Goal: Task Accomplishment & Management: Manage account settings

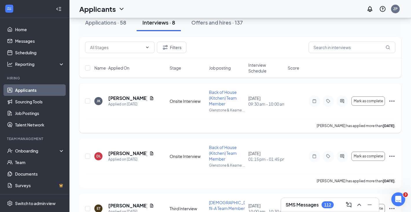
scroll to position [40, 0]
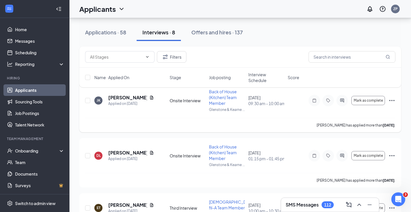
click at [389, 101] on icon "Ellipses" at bounding box center [391, 100] width 5 height 1
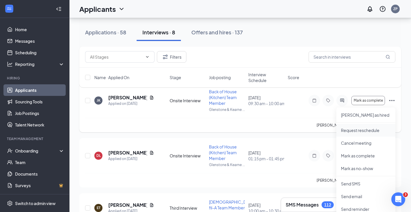
click at [372, 130] on p "Request reschedule" at bounding box center [366, 131] width 50 height 6
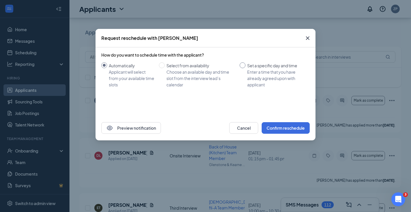
click at [248, 66] on div "Set a specific day and time" at bounding box center [276, 65] width 58 height 6
click at [245, 66] on input "Set a specific day and time Enter a time that you have already agreed upon with…" at bounding box center [242, 65] width 6 height 6
radio input "true"
radio input "false"
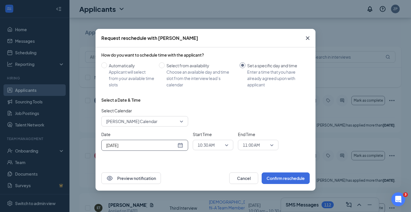
click at [176, 145] on div "[DATE]" at bounding box center [144, 145] width 77 height 6
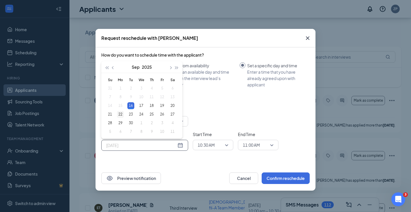
type input "[DATE]"
click at [123, 115] on div "22" at bounding box center [120, 114] width 7 height 7
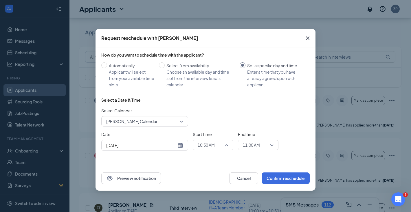
click at [214, 150] on input "search" at bounding box center [210, 145] width 29 height 10
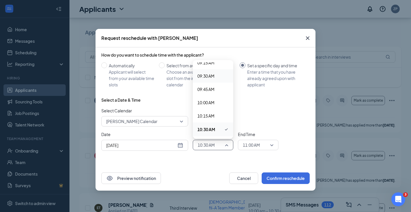
click at [216, 78] on span "09:30 AM" at bounding box center [212, 76] width 31 height 6
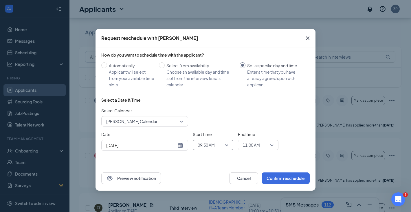
click at [247, 141] on span "11:00 AM" at bounding box center [251, 145] width 17 height 9
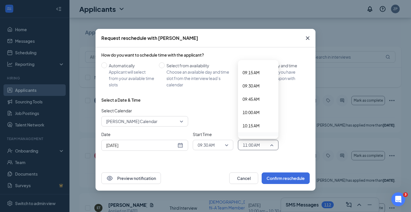
scroll to position [487, 0]
click at [259, 111] on div "10:00 AM" at bounding box center [258, 114] width 40 height 13
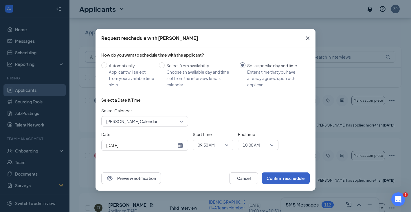
click at [281, 179] on button "Confirm reschedule" at bounding box center [285, 179] width 48 height 12
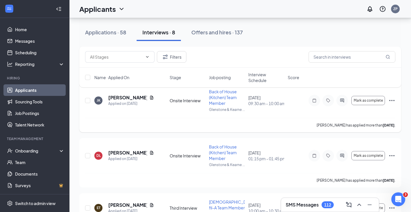
scroll to position [0, 0]
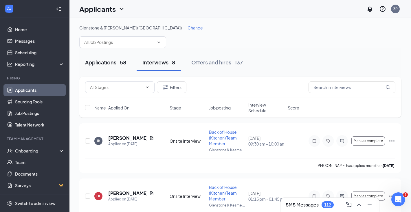
click at [97, 60] on div "Applications · 58" at bounding box center [105, 62] width 41 height 7
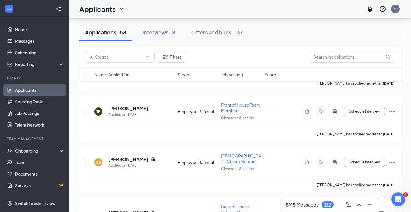
scroll to position [2851, 0]
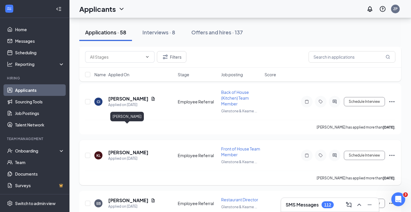
click at [139, 150] on h5 "[PERSON_NAME]" at bounding box center [128, 153] width 40 height 6
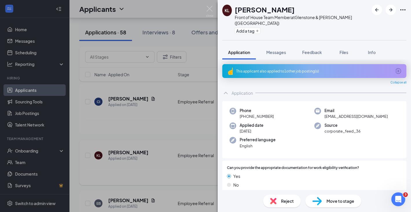
drag, startPoint x: 190, startPoint y: 108, endPoint x: 276, endPoint y: 129, distance: 88.2
click at [190, 108] on div "KL [PERSON_NAME] Front of House Team Member at [GEOGRAPHIC_DATA] & [PERSON_NAME…" at bounding box center [205, 106] width 411 height 212
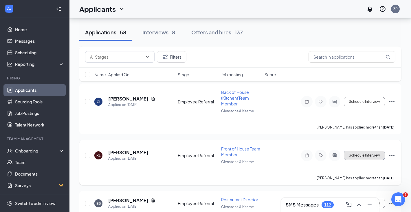
click at [379, 151] on button "Schedule Interview" at bounding box center [364, 155] width 41 height 9
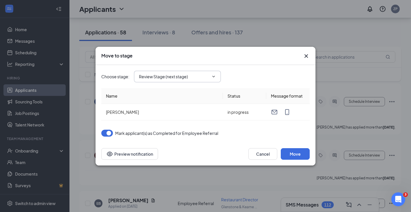
click at [213, 78] on icon "ChevronDown" at bounding box center [213, 76] width 5 height 5
click at [305, 57] on icon "Cross" at bounding box center [305, 55] width 3 height 3
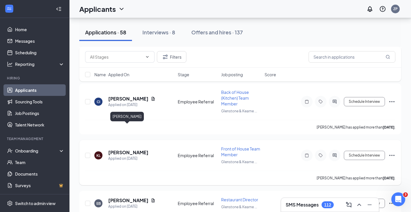
click at [138, 150] on h5 "[PERSON_NAME]" at bounding box center [128, 153] width 40 height 6
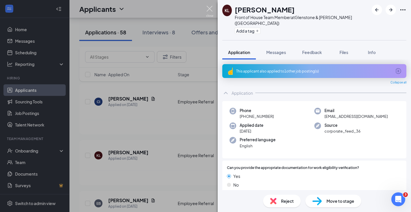
click at [211, 11] on img at bounding box center [209, 11] width 7 height 11
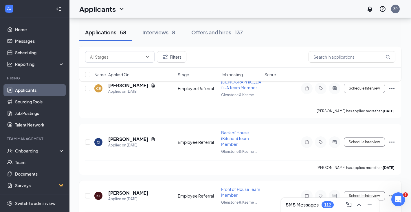
scroll to position [2786, 0]
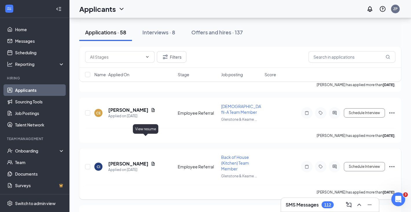
click at [152, 162] on icon "Document" at bounding box center [153, 164] width 3 height 4
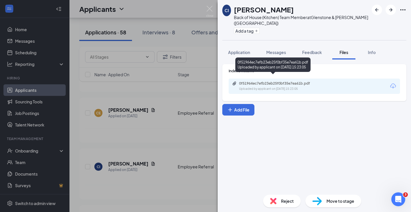
click at [288, 87] on div "Uploaded by applicant on [DATE] 15:23:05" at bounding box center [282, 89] width 87 height 5
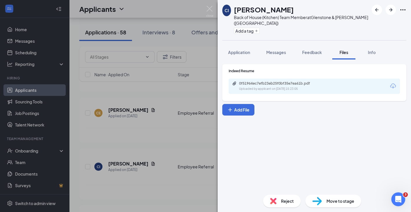
click at [205, 5] on div "CI [PERSON_NAME] Back of House (Kitchen) Team Member at [GEOGRAPHIC_DATA] & [PE…" at bounding box center [205, 106] width 411 height 212
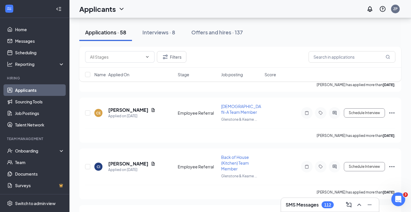
click at [208, 9] on div "Applicants ZP" at bounding box center [239, 9] width 341 height 18
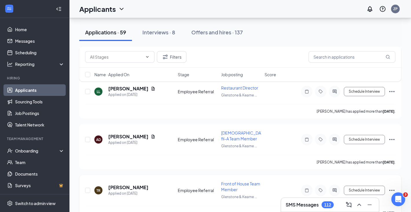
scroll to position [2707, 0]
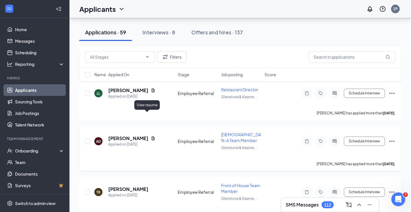
click at [151, 136] on icon "Document" at bounding box center [153, 138] width 5 height 5
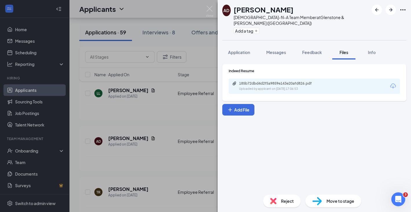
click at [187, 139] on div "AD [PERSON_NAME][DEMOGRAPHIC_DATA]-fil-A Team Member at Glenstone & [PERSON_NAM…" at bounding box center [205, 106] width 411 height 212
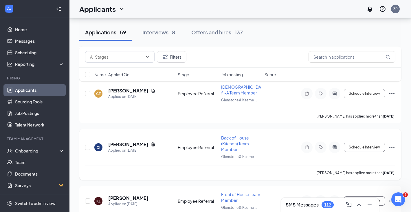
scroll to position [2856, 0]
click at [377, 196] on button "Schedule Interview" at bounding box center [364, 200] width 41 height 9
type input "Review Stage (next stage)"
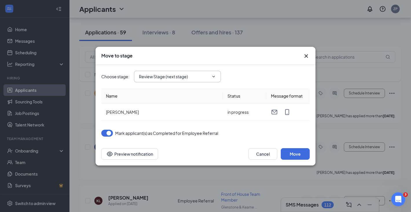
click at [210, 73] on span "Review Stage (next stage)" at bounding box center [177, 77] width 87 height 12
click at [218, 81] on span "Review Stage (next stage)" at bounding box center [177, 77] width 87 height 12
click at [306, 55] on icon "Cross" at bounding box center [306, 56] width 7 height 7
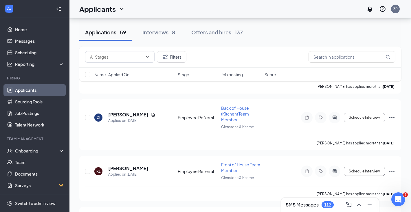
scroll to position [2887, 0]
click at [394, 167] on icon "Ellipses" at bounding box center [391, 170] width 7 height 7
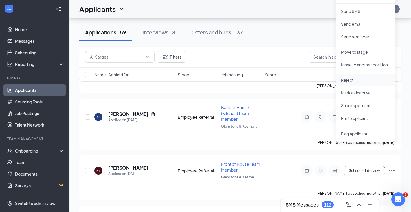
click at [373, 86] on li "Reject" at bounding box center [365, 80] width 59 height 13
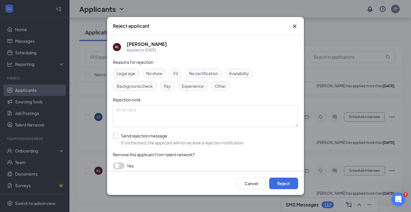
click at [150, 137] on input "Send rejection message If unchecked, the applicant will not receive a rejection…" at bounding box center [179, 139] width 132 height 13
checkbox input "true"
click at [296, 184] on button "Reject" at bounding box center [283, 184] width 29 height 12
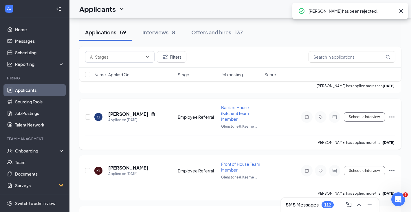
scroll to position [2865, 0]
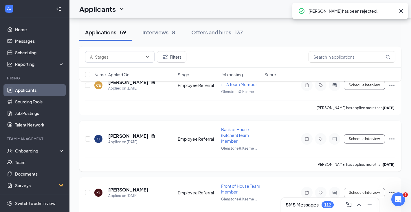
click at [395, 121] on div "CI [PERSON_NAME] Applied on [DATE] Employee Referral Back of House (Kitchen) Te…" at bounding box center [240, 146] width 322 height 51
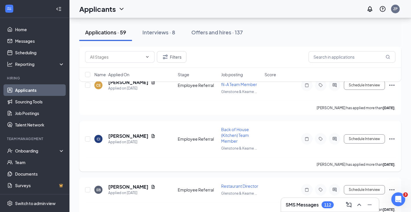
scroll to position [2851, 0]
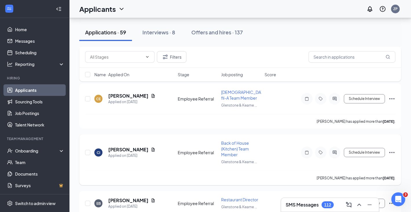
click at [392, 134] on div "CI [PERSON_NAME] Applied on [DATE] Employee Referral Back of House (Kitchen) Te…" at bounding box center [240, 159] width 322 height 51
click at [152, 148] on icon "Document" at bounding box center [153, 150] width 3 height 4
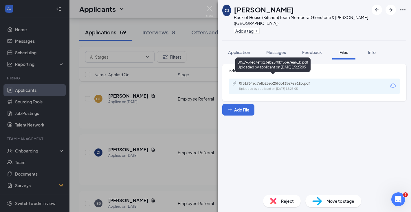
click at [270, 81] on div "0f51964ec7efb23eb25f0bf35e7ea61b.pdf" at bounding box center [279, 83] width 81 height 5
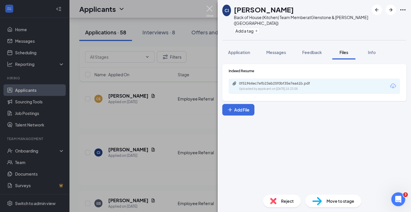
click at [212, 14] on img at bounding box center [209, 11] width 7 height 11
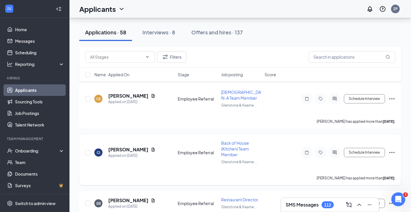
click at [389, 149] on icon "Ellipses" at bounding box center [391, 152] width 7 height 7
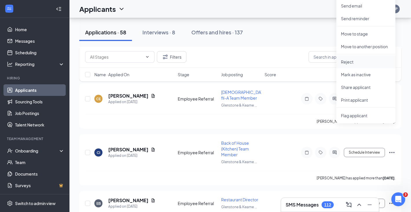
click at [366, 63] on p "Reject" at bounding box center [366, 62] width 50 height 6
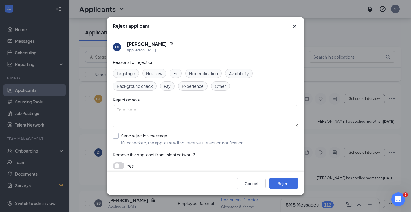
click at [126, 138] on input "Send rejection message If unchecked, the applicant will not receive a rejection…" at bounding box center [179, 139] width 132 height 13
checkbox input "true"
click at [287, 180] on button "Reject" at bounding box center [283, 184] width 29 height 12
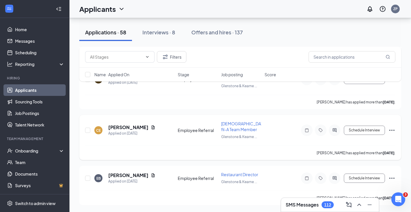
scroll to position [2795, 0]
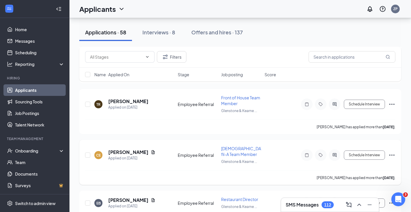
click at [148, 149] on div "CE [PERSON_NAME] Applied on [DATE]" at bounding box center [134, 155] width 80 height 12
click at [151, 150] on icon "Document" at bounding box center [153, 152] width 5 height 5
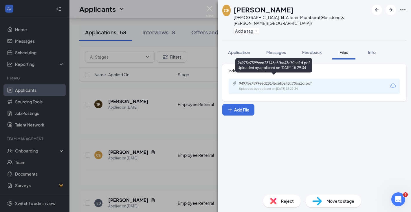
click at [250, 81] on div "94975e7599eed23146c6fba43c70ba1d.pdf" at bounding box center [279, 83] width 81 height 5
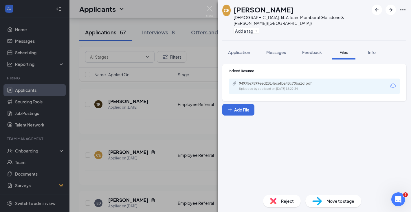
click at [173, 98] on div "CE [PERSON_NAME][DEMOGRAPHIC_DATA]-fil-A Team Member at Glenstone & [PERSON_NAM…" at bounding box center [205, 106] width 411 height 212
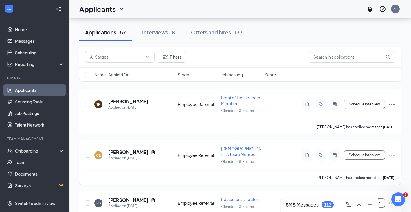
click at [390, 152] on icon "Ellipses" at bounding box center [391, 155] width 7 height 7
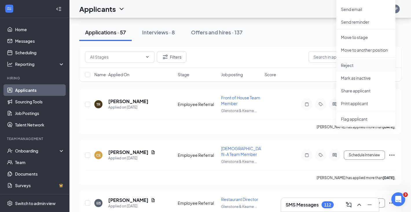
click at [372, 67] on p "Reject" at bounding box center [366, 65] width 50 height 6
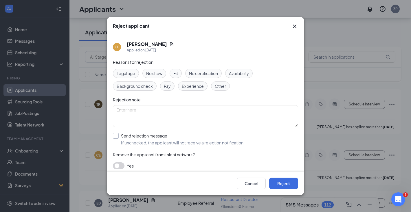
click at [152, 142] on input "Send rejection message If unchecked, the applicant will not receive a rejection…" at bounding box center [179, 139] width 132 height 13
checkbox input "true"
click at [292, 183] on button "Reject" at bounding box center [283, 184] width 29 height 12
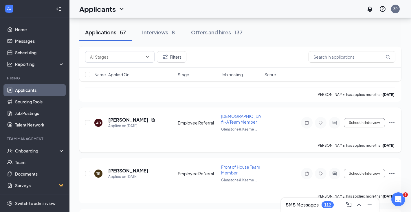
scroll to position [2726, 0]
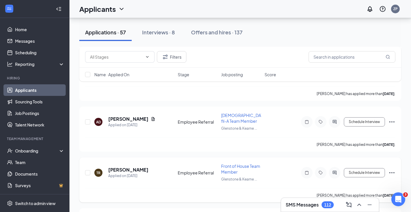
click at [392, 169] on icon "Ellipses" at bounding box center [391, 172] width 7 height 7
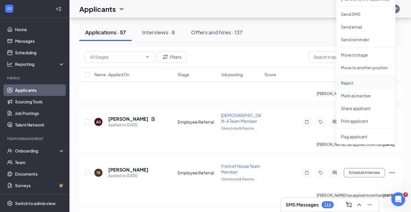
click at [365, 82] on p "Reject" at bounding box center [366, 83] width 50 height 6
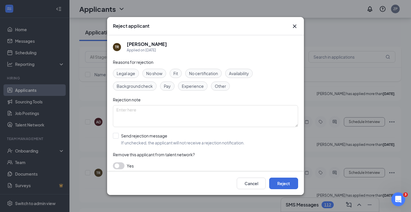
click at [176, 132] on div "Reasons for rejection Legal age No show Fit No certification Availability Backg…" at bounding box center [205, 117] width 185 height 116
click at [163, 138] on input "Send rejection message If unchecked, the applicant will not receive a rejection…" at bounding box center [179, 139] width 132 height 13
checkbox input "true"
click at [274, 183] on button "Reject" at bounding box center [283, 184] width 29 height 12
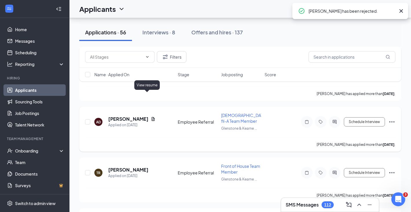
click at [152, 117] on icon "Document" at bounding box center [153, 119] width 3 height 4
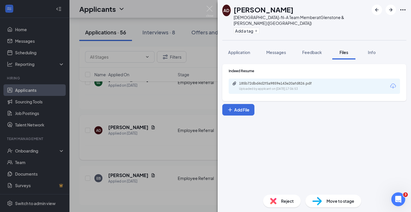
scroll to position [2694, 0]
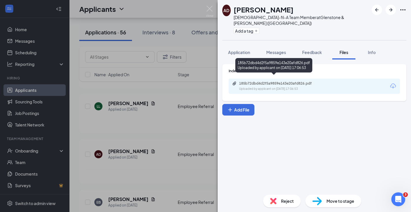
click at [245, 79] on div "185b72dbd4d2f5a9859e143e20afd826.pdf Uploaded by applicant on [DATE] 17:06:53" at bounding box center [313, 86] width 171 height 15
click at [245, 81] on div "185b72dbd4d2f5a9859e143e20afd826.pdf" at bounding box center [279, 83] width 81 height 5
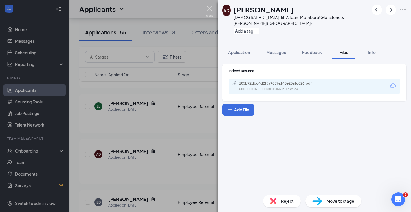
click at [208, 9] on img at bounding box center [209, 11] width 7 height 11
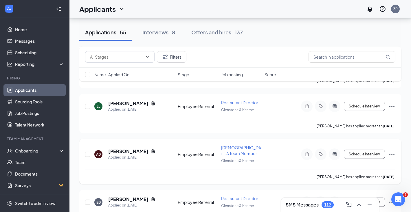
click at [392, 151] on icon "Ellipses" at bounding box center [391, 154] width 7 height 7
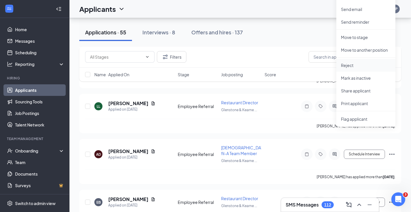
click at [365, 64] on p "Reject" at bounding box center [366, 65] width 50 height 6
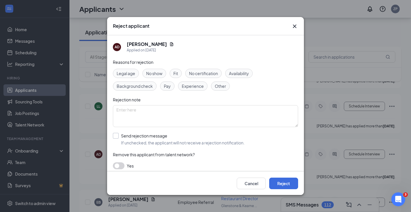
click at [154, 139] on input "Send rejection message If unchecked, the applicant will not receive a rejection…" at bounding box center [179, 139] width 132 height 13
checkbox input "true"
click at [284, 179] on button "Reject" at bounding box center [283, 184] width 29 height 12
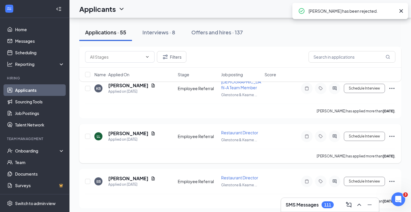
scroll to position [2643, 0]
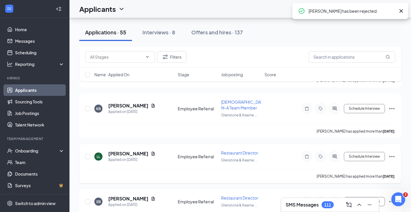
click at [151, 152] on icon "Document" at bounding box center [153, 154] width 5 height 5
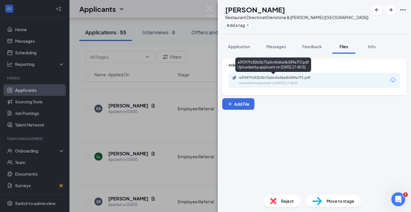
click at [249, 77] on div "e3f597fc82b5b75a0c46d6a4b589a7f3.pdf" at bounding box center [279, 77] width 81 height 5
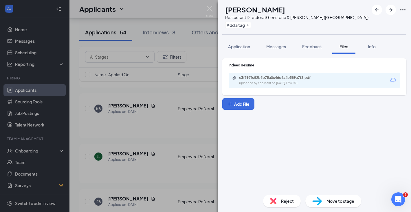
click at [212, 14] on img at bounding box center [209, 11] width 7 height 11
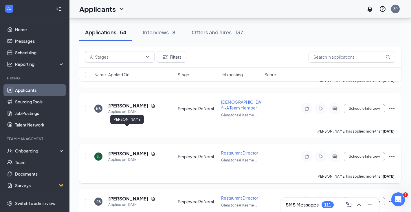
click at [137, 151] on h5 "[PERSON_NAME]" at bounding box center [128, 154] width 40 height 6
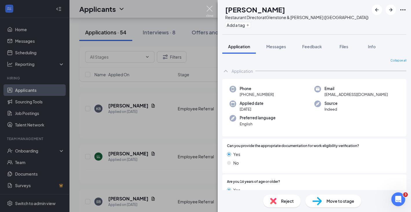
click at [210, 9] on img at bounding box center [209, 11] width 7 height 11
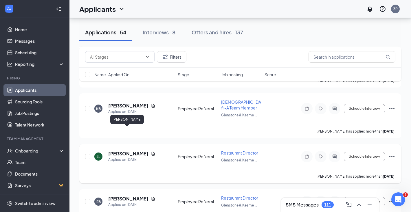
click at [132, 151] on h5 "[PERSON_NAME]" at bounding box center [128, 154] width 40 height 6
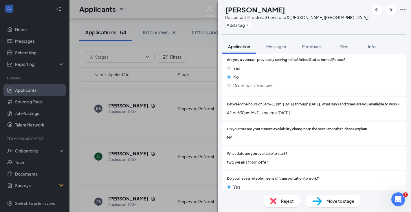
scroll to position [359, 0]
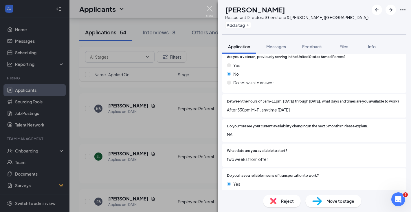
click at [212, 12] on img at bounding box center [209, 11] width 7 height 11
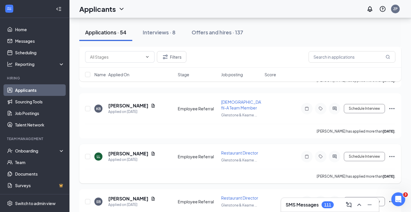
click at [392, 153] on icon "Ellipses" at bounding box center [391, 156] width 7 height 7
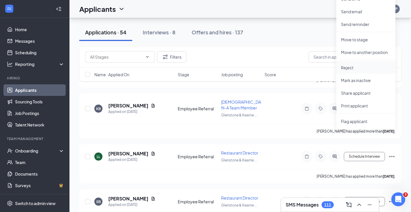
click at [362, 68] on p "Reject" at bounding box center [366, 68] width 50 height 6
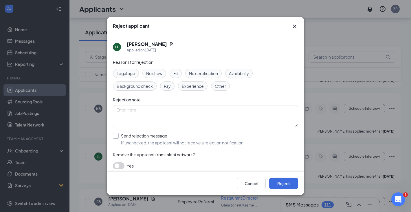
click at [158, 141] on input "Send rejection message If unchecked, the applicant will not receive a rejection…" at bounding box center [179, 139] width 132 height 13
checkbox input "true"
click at [285, 180] on button "Reject" at bounding box center [283, 184] width 29 height 12
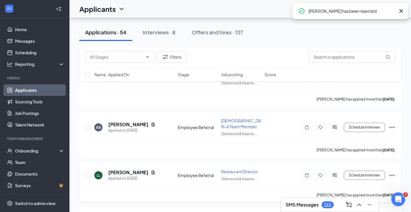
scroll to position [2625, 0]
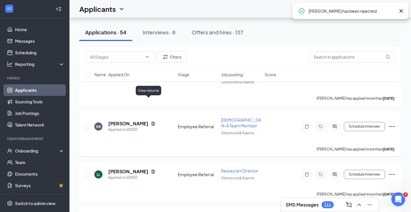
click at [151, 121] on icon "Document" at bounding box center [153, 123] width 5 height 5
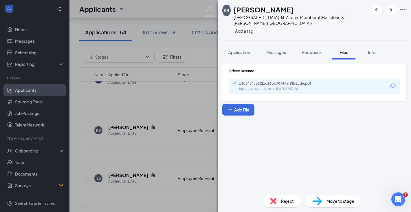
scroll to position [2598, 0]
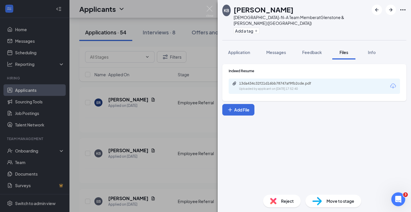
click at [243, 79] on div "13da434c32f21d16bb78747af9fb2cde.pdf Uploaded by applicant on [DATE] 17:52:40" at bounding box center [313, 86] width 171 height 15
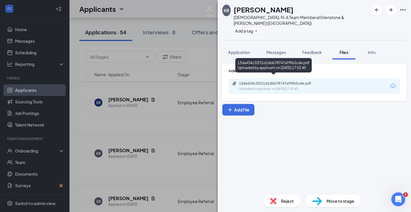
click at [246, 81] on div "13da434c32f21d16bb78747af9fb2cde.pdf" at bounding box center [279, 83] width 81 height 5
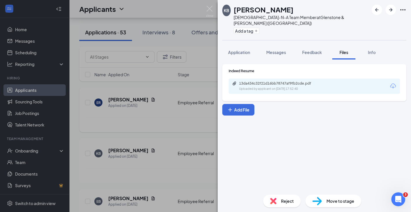
click at [200, 102] on div "KB [PERSON_NAME] [DEMOGRAPHIC_DATA]-fil-A Team Member at [GEOGRAPHIC_DATA] & [P…" at bounding box center [205, 106] width 411 height 212
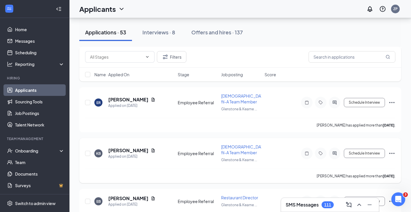
click at [389, 150] on icon "Ellipses" at bounding box center [391, 153] width 7 height 7
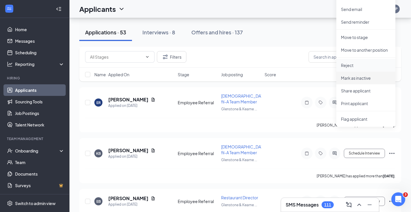
click at [374, 66] on p "Reject" at bounding box center [366, 65] width 50 height 6
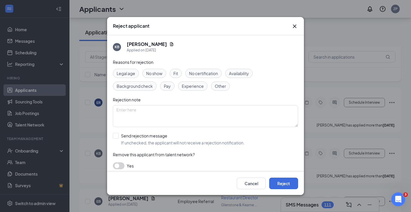
click at [152, 131] on div "Reasons for rejection Legal age No show Fit No certification Availability Backg…" at bounding box center [205, 117] width 185 height 116
click at [152, 134] on input "Send rejection message If unchecked, the applicant will not receive a rejection…" at bounding box center [179, 139] width 132 height 13
checkbox input "true"
click at [284, 182] on button "Reject" at bounding box center [283, 184] width 29 height 12
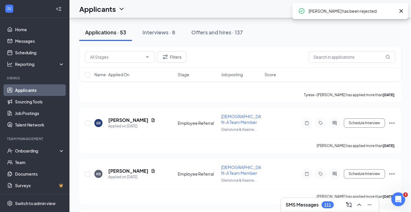
scroll to position [2570, 0]
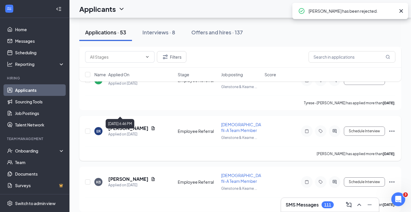
click at [152, 126] on icon "Document" at bounding box center [153, 128] width 5 height 5
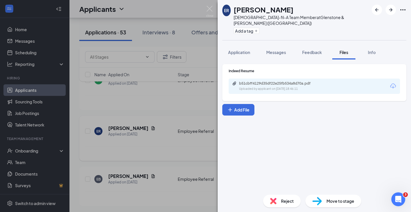
scroll to position [2548, 0]
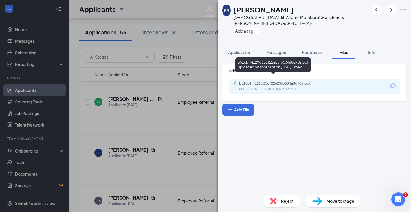
click at [246, 81] on div "b51cbff4129d35df22e25fb534a8d70a.pdf" at bounding box center [279, 83] width 81 height 5
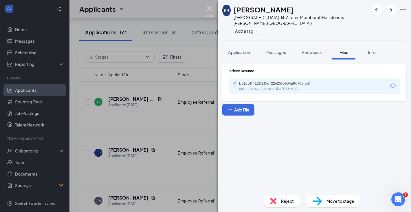
click at [210, 9] on img at bounding box center [209, 11] width 7 height 11
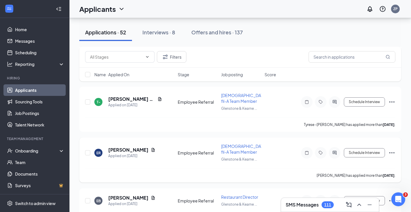
click at [389, 150] on icon "Ellipses" at bounding box center [391, 153] width 7 height 7
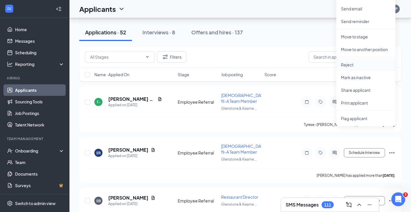
click at [362, 67] on p "Reject" at bounding box center [366, 65] width 50 height 6
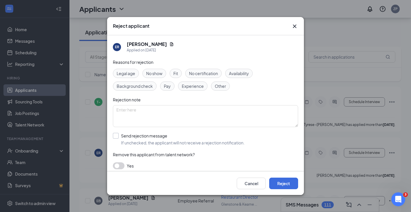
click at [146, 140] on input "Send rejection message If unchecked, the applicant will not receive a rejection…" at bounding box center [179, 139] width 132 height 13
checkbox input "true"
click at [286, 187] on button "Reject" at bounding box center [283, 184] width 29 height 12
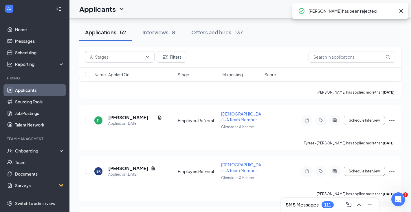
scroll to position [2522, 0]
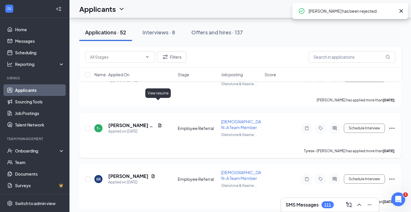
click at [158, 123] on icon "Document" at bounding box center [159, 125] width 3 height 4
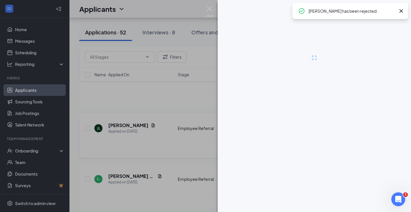
scroll to position [2519, 0]
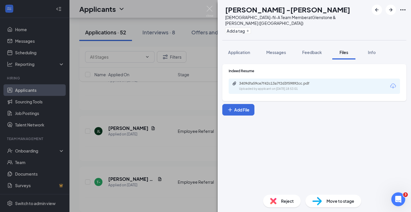
click at [290, 79] on div "3409dfa59ce7f42c13a7f2d3f59892cc.pdf Uploaded by applicant on [DATE] 18:53:01" at bounding box center [313, 86] width 171 height 15
click at [288, 81] on div "3409dfa59ce7f42c13a7f2d3f59892cc.pdf" at bounding box center [279, 83] width 81 height 5
click at [207, 6] on img at bounding box center [209, 11] width 7 height 11
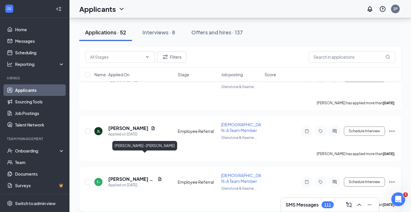
click at [150, 176] on h5 "[PERSON_NAME] -[PERSON_NAME]" at bounding box center [131, 179] width 47 height 6
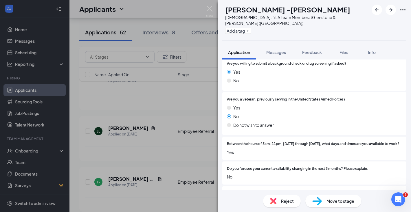
scroll to position [312, 0]
click at [210, 8] on img at bounding box center [209, 11] width 7 height 11
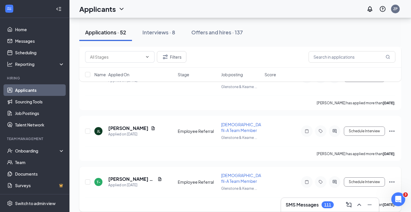
click at [390, 179] on icon "Ellipses" at bounding box center [391, 182] width 7 height 7
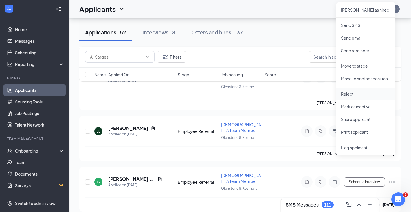
click at [375, 99] on li "Reject" at bounding box center [365, 94] width 59 height 13
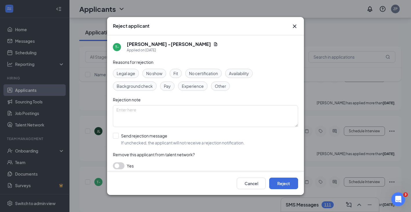
click at [163, 131] on div "Reasons for rejection Legal age No show Fit No certification Availability Backg…" at bounding box center [205, 117] width 185 height 116
click at [161, 137] on input "Send rejection message If unchecked, the applicant will not receive a rejection…" at bounding box center [179, 139] width 132 height 13
checkbox input "true"
click at [280, 180] on button "Reject" at bounding box center [283, 184] width 29 height 12
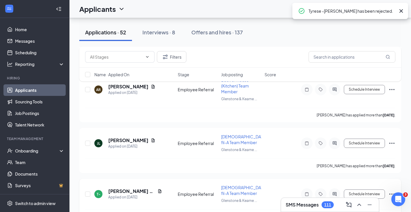
scroll to position [2502, 0]
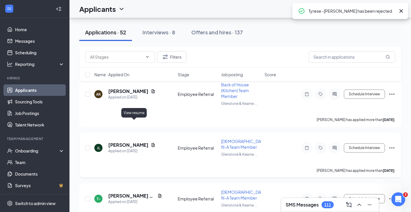
click at [151, 143] on icon "Document" at bounding box center [153, 145] width 5 height 5
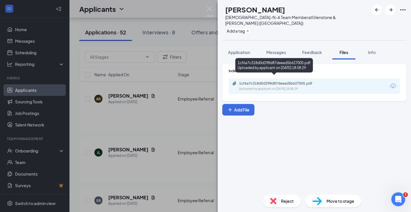
click at [250, 87] on div "Uploaded by applicant on [DATE] 18:58:29" at bounding box center [282, 89] width 87 height 5
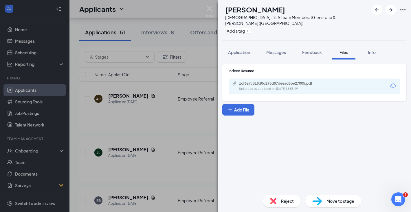
click at [195, 98] on div "[PERSON_NAME][DEMOGRAPHIC_DATA]-fil-A Team Member at [GEOGRAPHIC_DATA] & [PERSO…" at bounding box center [205, 106] width 411 height 212
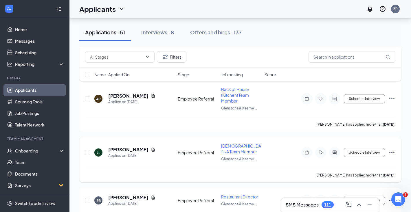
click at [123, 147] on h5 "[PERSON_NAME]" at bounding box center [128, 150] width 40 height 6
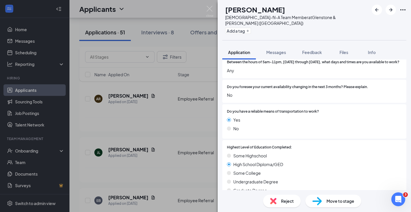
scroll to position [399, 0]
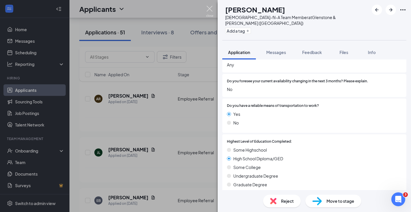
click at [210, 13] on img at bounding box center [209, 11] width 7 height 11
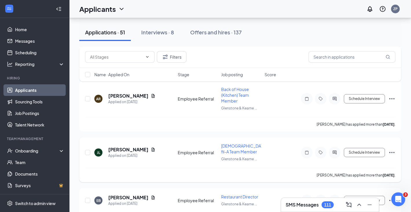
click at [391, 149] on icon "Ellipses" at bounding box center [391, 152] width 7 height 7
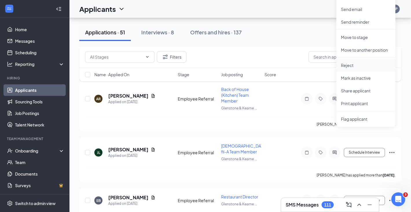
click at [354, 65] on p "Reject" at bounding box center [366, 65] width 50 height 6
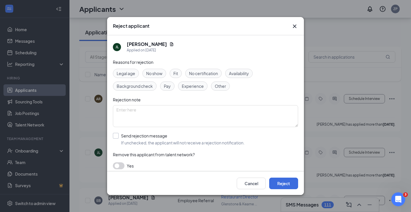
click at [156, 135] on input "Send rejection message If unchecked, the applicant will not receive a rejection…" at bounding box center [179, 139] width 132 height 13
checkbox input "true"
click at [273, 178] on button "Reject" at bounding box center [283, 184] width 29 height 12
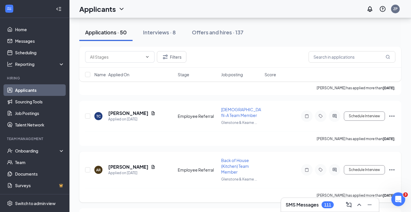
scroll to position [2425, 0]
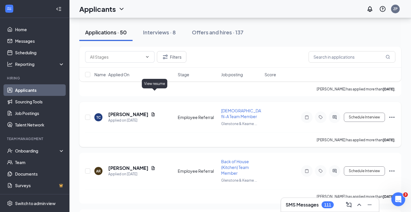
click at [155, 112] on icon "Document" at bounding box center [153, 114] width 3 height 4
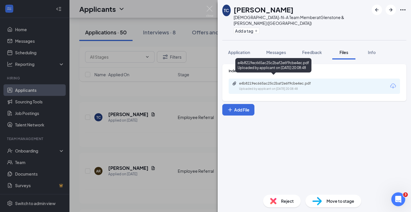
click at [273, 81] on div "e4b8219ec665ac25c2baf2e6f9cbe4ec.pdf Uploaded by applicant on [DATE] 20:08:48" at bounding box center [279, 86] width 94 height 10
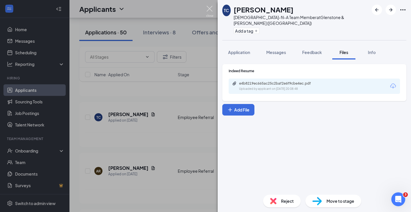
click at [208, 10] on img at bounding box center [209, 11] width 7 height 11
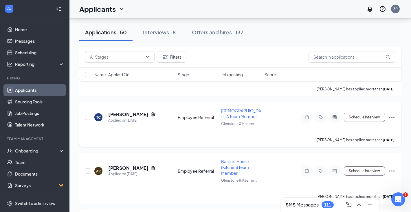
click at [391, 114] on icon "Ellipses" at bounding box center [391, 117] width 7 height 7
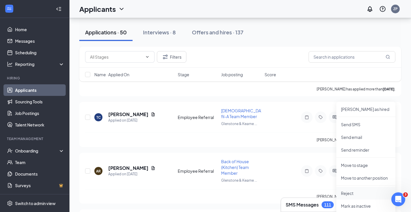
click at [348, 187] on li "Reject" at bounding box center [365, 193] width 59 height 13
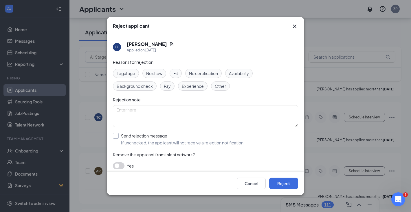
click at [195, 140] on input "Send rejection message If unchecked, the applicant will not receive a rejection…" at bounding box center [179, 139] width 132 height 13
checkbox input "true"
click at [284, 182] on button "Reject" at bounding box center [283, 184] width 29 height 12
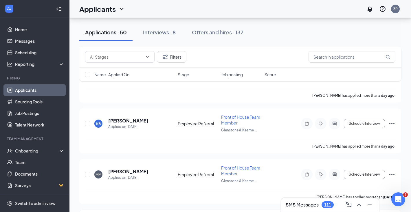
scroll to position [2317, 0]
click at [136, 169] on h5 "[PERSON_NAME]" at bounding box center [128, 172] width 40 height 6
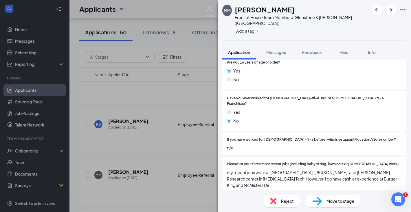
scroll to position [137, 0]
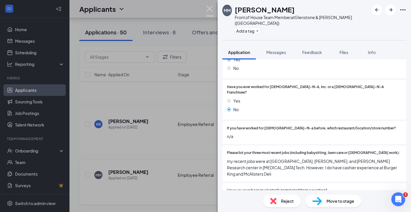
drag, startPoint x: 210, startPoint y: 11, endPoint x: 381, endPoint y: 157, distance: 225.0
click at [210, 11] on img at bounding box center [209, 11] width 7 height 11
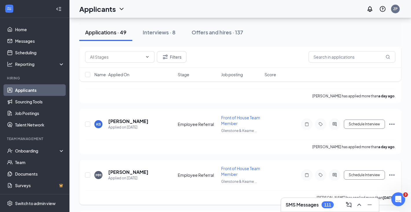
click at [395, 160] on div "MM [PERSON_NAME] Applied on [DATE] Employee Referral Front of House Team Member…" at bounding box center [240, 182] width 322 height 45
click at [393, 172] on icon "Ellipses" at bounding box center [391, 175] width 7 height 7
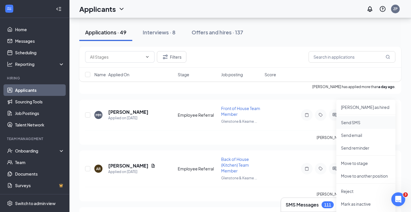
scroll to position [2379, 0]
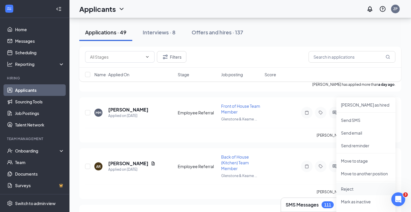
click at [370, 184] on li "Reject" at bounding box center [365, 189] width 59 height 13
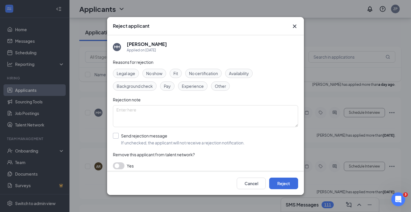
click at [145, 139] on input "Send rejection message If unchecked, the applicant will not receive a rejection…" at bounding box center [179, 139] width 132 height 13
checkbox input "true"
click at [277, 182] on button "Reject" at bounding box center [283, 184] width 29 height 12
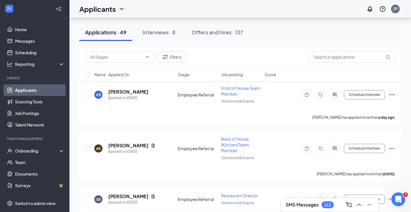
scroll to position [2306, 0]
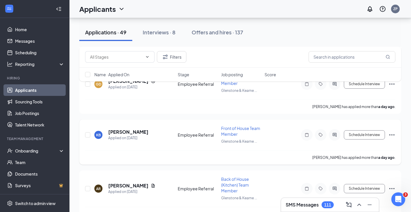
click at [137, 129] on h5 "[PERSON_NAME]" at bounding box center [128, 132] width 40 height 6
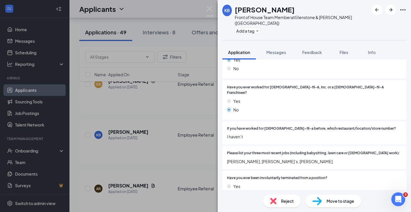
scroll to position [155, 0]
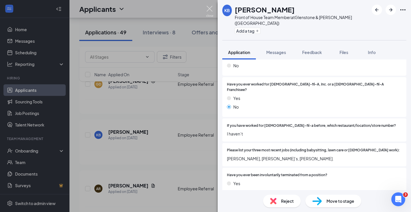
click at [213, 11] on img at bounding box center [209, 11] width 7 height 11
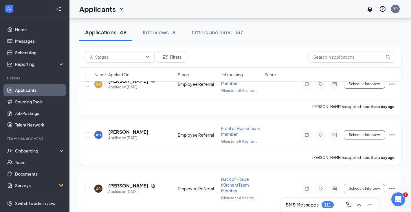
click at [395, 120] on div "KB [PERSON_NAME] Applied on [DATE] Employee Referral Front of House Team Member…" at bounding box center [240, 142] width 322 height 45
click at [392, 132] on icon "Ellipses" at bounding box center [391, 135] width 7 height 7
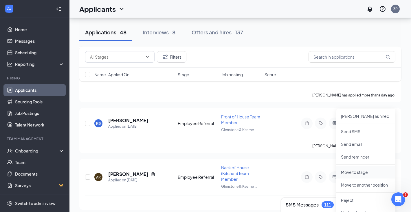
scroll to position [2342, 0]
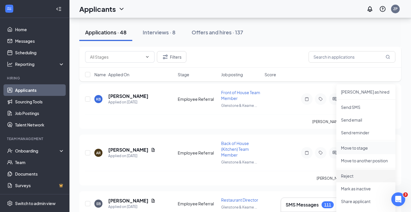
click at [367, 177] on p "Reject" at bounding box center [366, 176] width 50 height 6
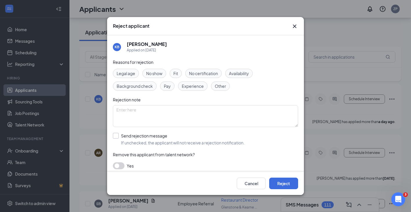
click at [209, 144] on input "Send rejection message If unchecked, the applicant will not receive a rejection…" at bounding box center [179, 139] width 132 height 13
checkbox input "true"
click at [276, 179] on button "Reject" at bounding box center [283, 184] width 29 height 12
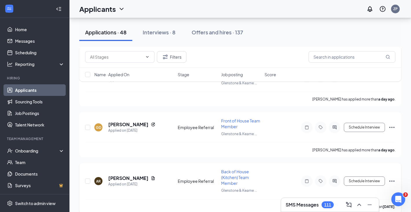
scroll to position [2261, 0]
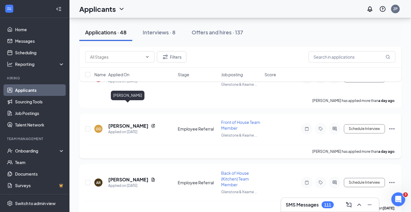
click at [143, 123] on h5 "[PERSON_NAME]" at bounding box center [128, 126] width 40 height 6
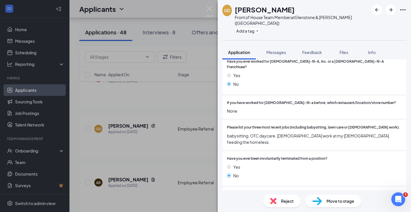
scroll to position [182, 0]
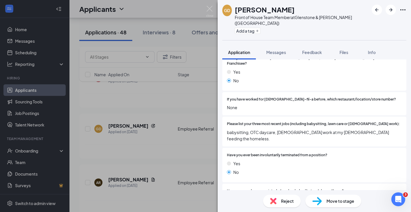
click at [192, 118] on div "GD [PERSON_NAME] Front of House Team Member at [GEOGRAPHIC_DATA] & [PERSON_NAME…" at bounding box center [205, 106] width 411 height 212
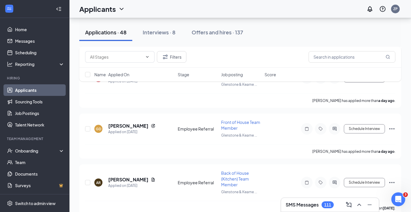
scroll to position [2261, 0]
click at [393, 125] on icon "Ellipses" at bounding box center [391, 128] width 7 height 7
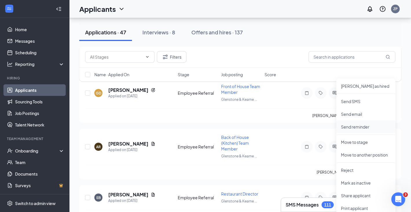
scroll to position [2319, 0]
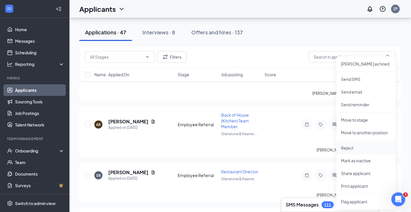
click at [366, 148] on p "Reject" at bounding box center [366, 148] width 50 height 6
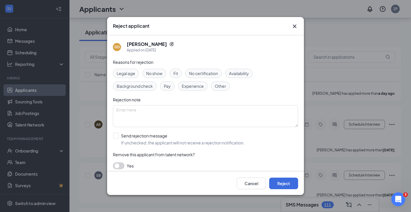
click at [150, 147] on div "Reasons for rejection Legal age No show Fit No certification Availability Backg…" at bounding box center [205, 117] width 185 height 116
click at [150, 141] on input "Send rejection message If unchecked, the applicant will not receive a rejection…" at bounding box center [179, 139] width 132 height 13
checkbox input "true"
click at [276, 180] on button "Reject" at bounding box center [283, 184] width 29 height 12
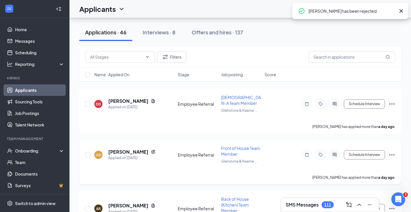
scroll to position [2227, 0]
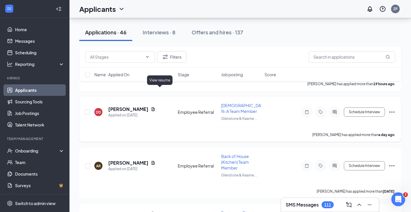
click at [155, 107] on icon "Document" at bounding box center [153, 109] width 3 height 4
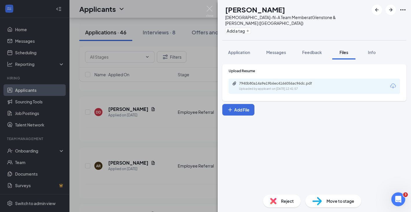
click at [272, 73] on div "7940b80a14a9e19b6ec4166056ac96dc.pdf Uploaded by applicant on [DATE] 12:41:57" at bounding box center [273, 66] width 77 height 17
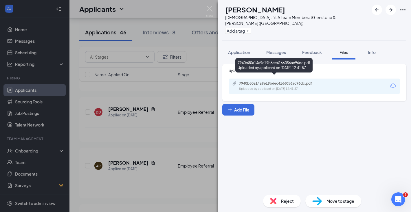
click at [268, 81] on div "7940b80a14a9e19b6ec4166056ac96dc.pdf" at bounding box center [279, 83] width 81 height 5
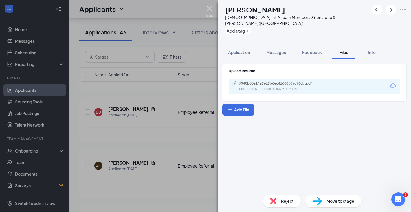
click at [211, 8] on img at bounding box center [209, 11] width 7 height 11
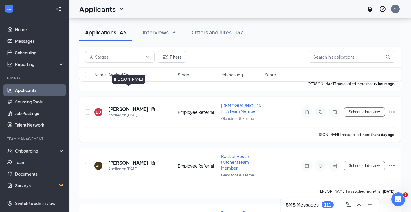
click at [132, 106] on h5 "[PERSON_NAME]" at bounding box center [128, 109] width 40 height 6
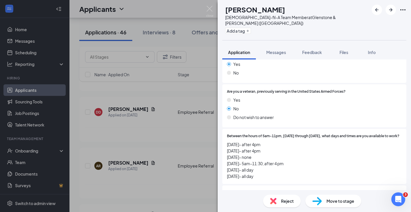
scroll to position [327, 0]
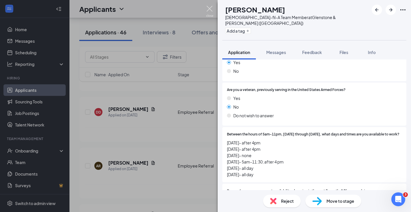
click at [211, 10] on img at bounding box center [209, 11] width 7 height 11
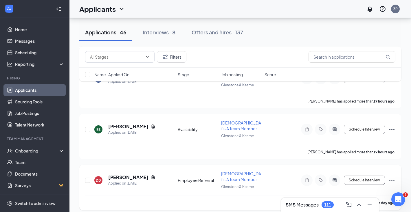
scroll to position [2150, 0]
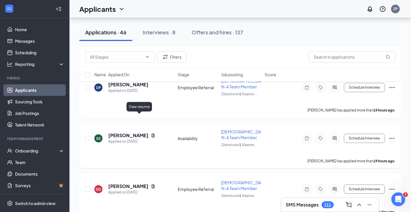
click at [152, 134] on icon "Document" at bounding box center [153, 136] width 3 height 4
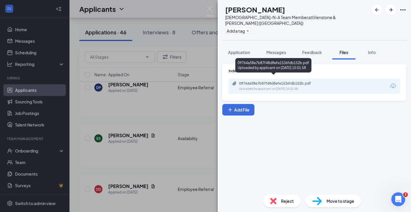
click at [252, 81] on div "09764a58e7b87f48d8efe1536fdb152b.pdf" at bounding box center [279, 83] width 81 height 5
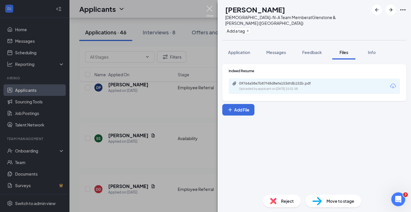
click at [212, 10] on img at bounding box center [209, 11] width 7 height 11
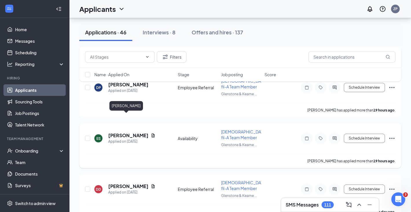
click at [129, 132] on h5 "[PERSON_NAME]" at bounding box center [128, 135] width 40 height 6
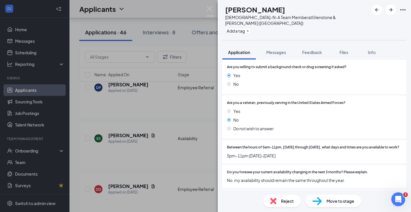
scroll to position [310, 0]
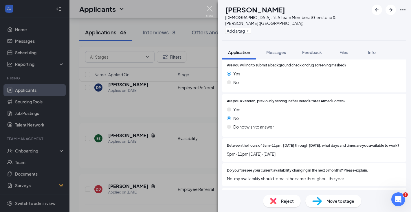
click at [209, 10] on img at bounding box center [209, 11] width 7 height 11
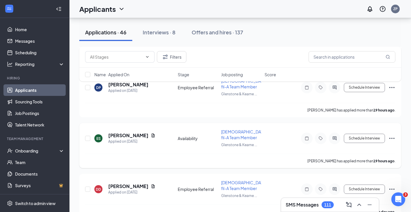
click at [391, 135] on icon "Ellipses" at bounding box center [391, 138] width 7 height 7
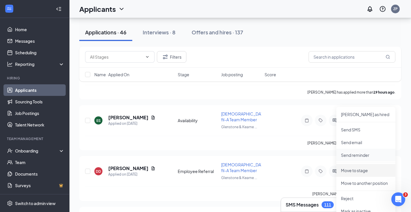
scroll to position [2180, 0]
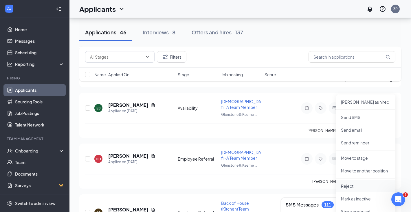
click at [357, 184] on p "Reject" at bounding box center [366, 186] width 50 height 6
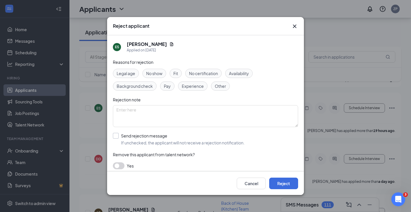
click at [161, 139] on input "Send rejection message If unchecked, the applicant will not receive a rejection…" at bounding box center [179, 139] width 132 height 13
checkbox input "true"
click at [274, 182] on button "Reject" at bounding box center [283, 184] width 29 height 12
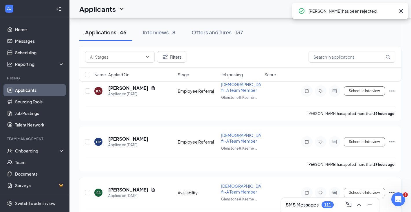
scroll to position [2094, 0]
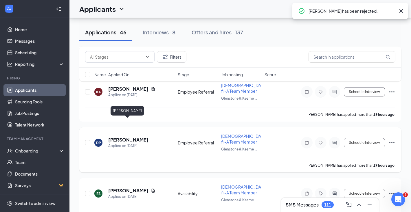
click at [136, 137] on h5 "[PERSON_NAME]" at bounding box center [128, 140] width 40 height 6
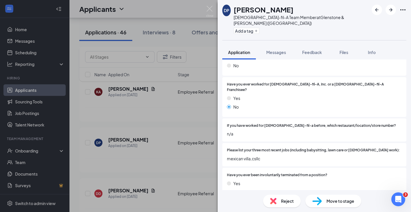
scroll to position [145, 0]
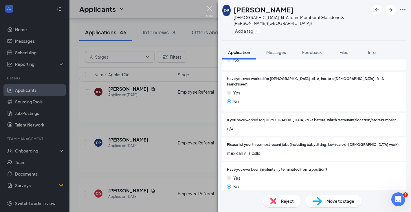
click at [209, 10] on img at bounding box center [209, 11] width 7 height 11
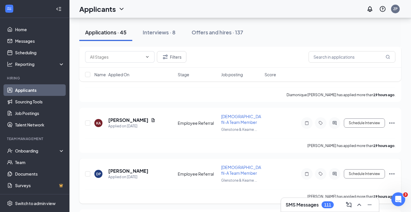
scroll to position [2064, 0]
click at [395, 158] on div "DP [PERSON_NAME] Applied on [DATE] Employee Referral [DEMOGRAPHIC_DATA]-fil-A T…" at bounding box center [240, 180] width 322 height 45
click at [392, 170] on icon "Ellipses" at bounding box center [391, 173] width 7 height 7
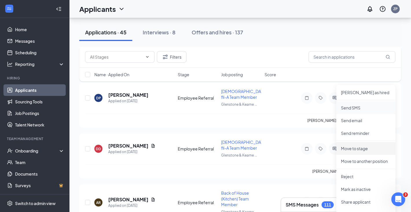
scroll to position [2143, 0]
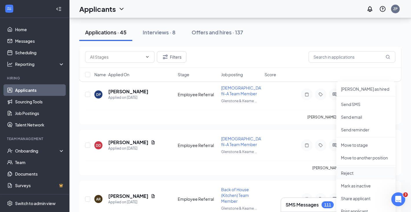
click at [350, 174] on p "Reject" at bounding box center [366, 173] width 50 height 6
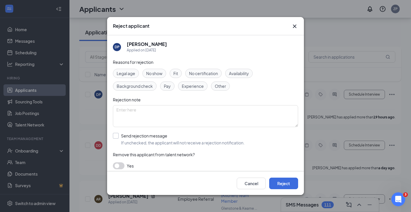
click at [150, 135] on input "Send rejection message If unchecked, the applicant will not receive a rejection…" at bounding box center [179, 139] width 132 height 13
checkbox input "true"
click at [274, 180] on button "Reject" at bounding box center [283, 184] width 29 height 12
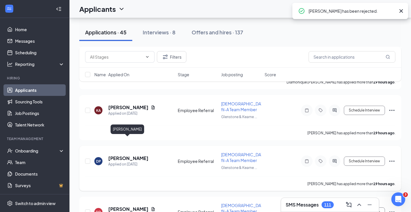
scroll to position [2076, 0]
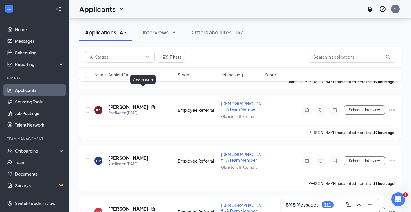
click at [145, 104] on div "[PERSON_NAME] Applied on [DATE]" at bounding box center [134, 110] width 80 height 12
click at [151, 105] on icon "Document" at bounding box center [153, 107] width 5 height 5
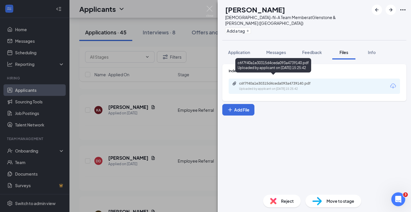
click at [289, 81] on div "c6f7f40a1e30315d4ceda093a4739140.pdf" at bounding box center [279, 83] width 81 height 5
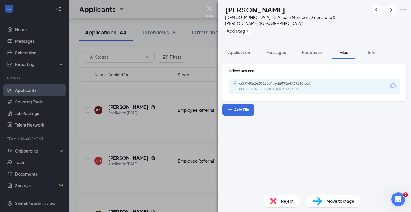
click at [212, 8] on img at bounding box center [209, 11] width 7 height 11
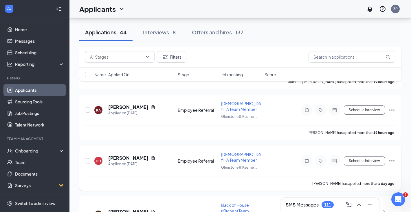
click at [393, 158] on icon "Ellipses" at bounding box center [391, 161] width 7 height 7
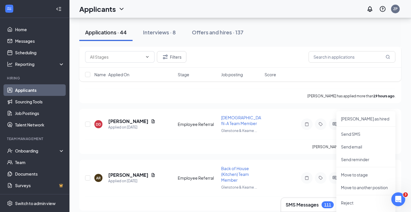
scroll to position [2114, 0]
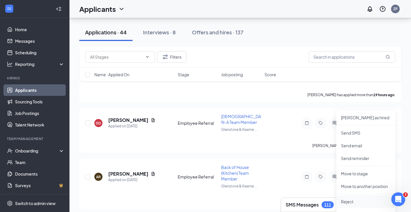
click at [346, 201] on p "Reject" at bounding box center [366, 202] width 50 height 6
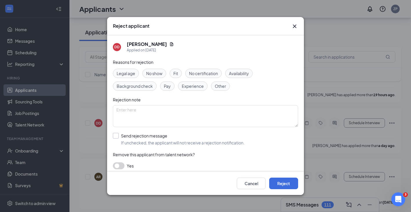
click at [151, 139] on input "Send rejection message If unchecked, the applicant will not receive a rejection…" at bounding box center [179, 139] width 132 height 13
checkbox input "true"
click at [274, 177] on div "Cancel Reject" at bounding box center [205, 183] width 197 height 23
click at [274, 178] on button "Reject" at bounding box center [283, 184] width 29 height 12
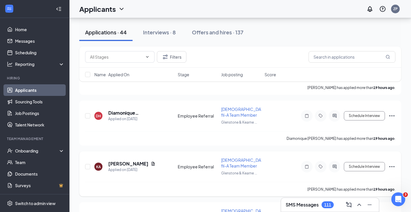
scroll to position [2014, 0]
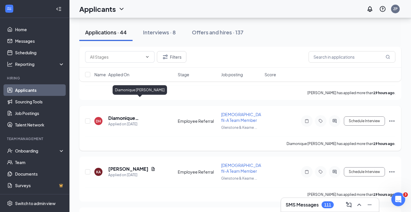
click at [156, 115] on h5 "Diamonique [PERSON_NAME]" at bounding box center [135, 118] width 54 height 6
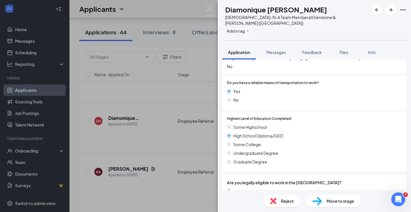
scroll to position [423, 0]
click at [209, 12] on img at bounding box center [209, 11] width 7 height 11
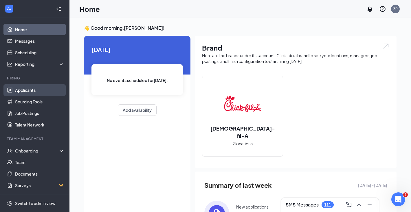
click at [25, 86] on link "Applicants" at bounding box center [39, 90] width 49 height 12
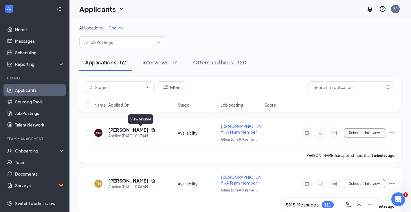
click at [152, 130] on icon "Document" at bounding box center [153, 130] width 3 height 4
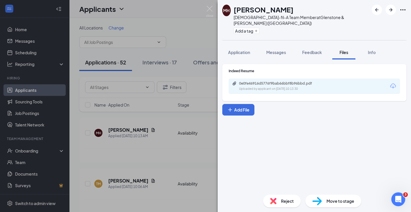
click at [257, 87] on div "Uploaded by applicant on [DATE] 10:13:30" at bounding box center [282, 89] width 87 height 5
click at [165, 116] on div "[PERSON_NAME] [DEMOGRAPHIC_DATA]-fil-A Team Member at [GEOGRAPHIC_DATA] & [PERS…" at bounding box center [205, 106] width 411 height 212
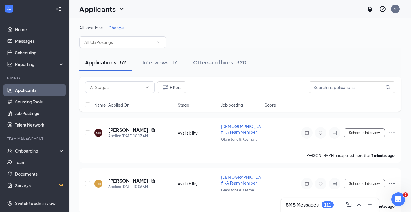
click at [119, 30] on span "Change" at bounding box center [115, 27] width 15 height 5
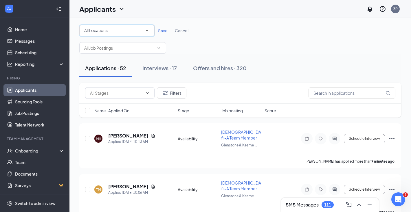
click at [118, 31] on div "All Locations" at bounding box center [116, 30] width 65 height 7
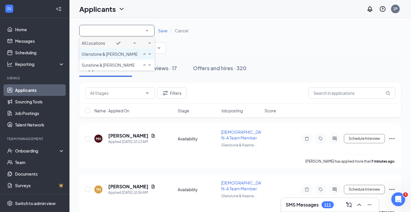
click at [113, 57] on span "Glenstone & [PERSON_NAME] ([GEOGRAPHIC_DATA])" at bounding box center [133, 53] width 102 height 5
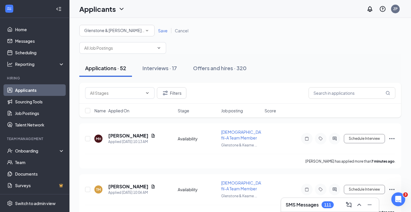
click at [163, 32] on span "Save" at bounding box center [163, 30] width 10 height 5
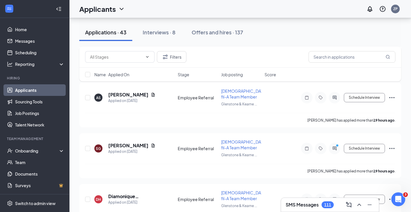
scroll to position [1936, 0]
click at [155, 144] on icon "Document" at bounding box center [153, 146] width 5 height 5
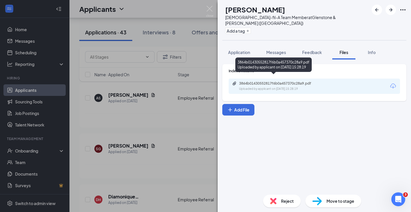
click at [277, 87] on div "Uploaded by applicant on [DATE] 15:28:19" at bounding box center [282, 89] width 87 height 5
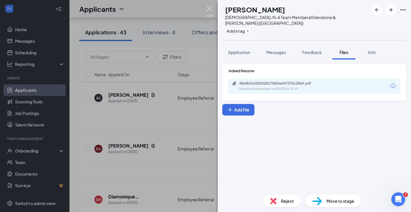
click at [211, 8] on img at bounding box center [209, 11] width 7 height 11
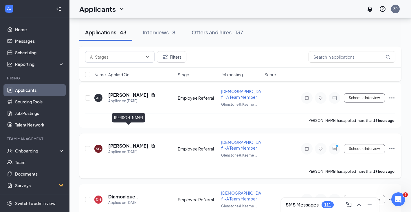
click at [144, 143] on h5 "[PERSON_NAME]" at bounding box center [128, 146] width 40 height 6
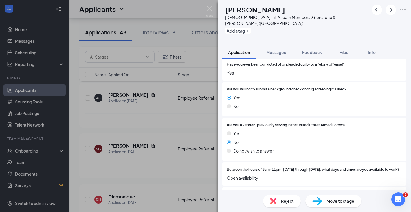
scroll to position [306, 0]
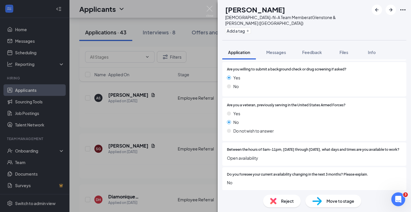
click at [201, 118] on div "SG [PERSON_NAME][DEMOGRAPHIC_DATA]-fil-A Team Member at [GEOGRAPHIC_DATA] & [PE…" at bounding box center [205, 106] width 411 height 212
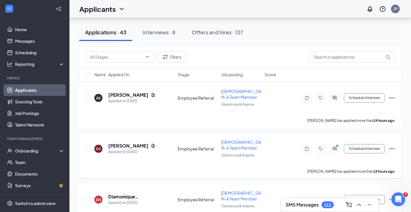
click at [338, 143] on div at bounding box center [335, 149] width 12 height 12
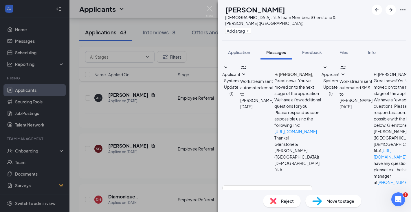
scroll to position [133, 0]
click at [210, 5] on div "SG [PERSON_NAME][DEMOGRAPHIC_DATA]-fil-A Team Member at [GEOGRAPHIC_DATA] & [PE…" at bounding box center [205, 106] width 411 height 212
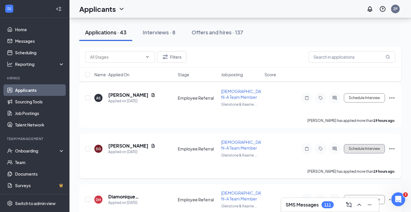
click at [383, 144] on button "Schedule Interview" at bounding box center [364, 148] width 41 height 9
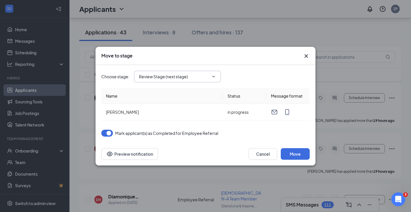
click at [188, 77] on input "Review Stage (next stage)" at bounding box center [174, 76] width 70 height 6
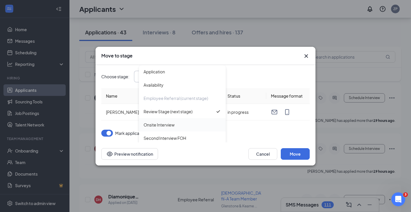
click at [183, 126] on div "Onsite Interview" at bounding box center [182, 125] width 78 height 6
type input "Onsite Interview"
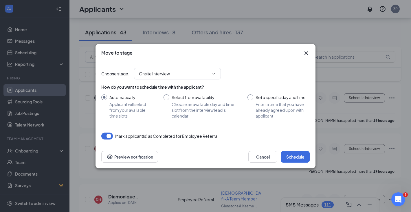
click at [249, 98] on input "Set a specific day and time Enter a time that you have already agreed upon with…" at bounding box center [278, 107] width 62 height 24
radio input "true"
radio input "false"
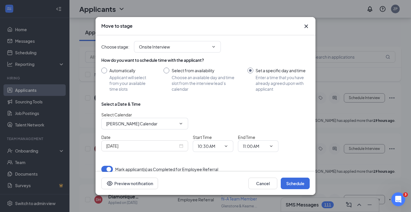
click at [178, 144] on div "[DATE]" at bounding box center [144, 146] width 77 height 6
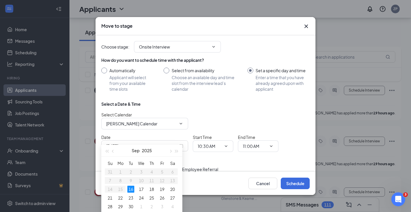
scroll to position [1949, 0]
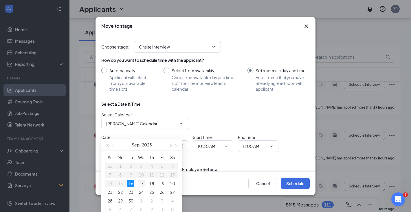
click at [142, 184] on div "17" at bounding box center [141, 183] width 7 height 7
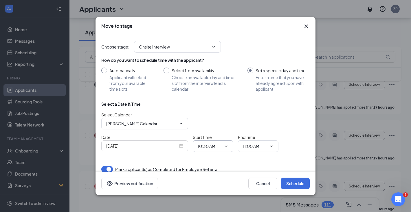
click at [226, 147] on icon "ChevronDown" at bounding box center [226, 146] width 5 height 5
click at [222, 145] on span "10:30 AM" at bounding box center [213, 147] width 40 height 12
click at [180, 146] on div "[DATE]" at bounding box center [144, 146] width 77 height 6
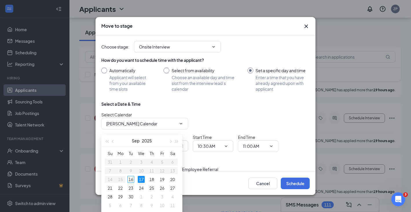
scroll to position [1967, 0]
type input "[DATE]"
click at [195, 122] on div "Select Calendar [PERSON_NAME] Calendar" at bounding box center [205, 121] width 208 height 18
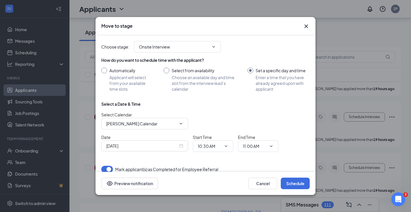
click at [306, 24] on icon "Cross" at bounding box center [306, 26] width 7 height 7
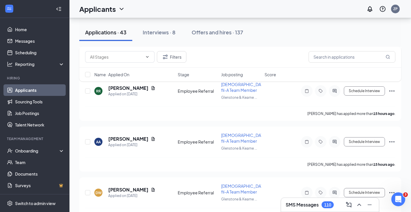
scroll to position [1476, 0]
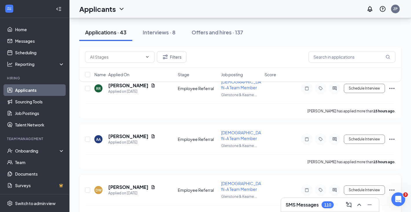
click at [151, 185] on icon "Document" at bounding box center [153, 187] width 5 height 5
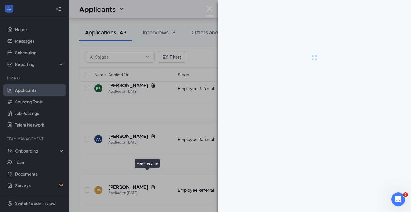
click at [147, 175] on div at bounding box center [205, 106] width 411 height 212
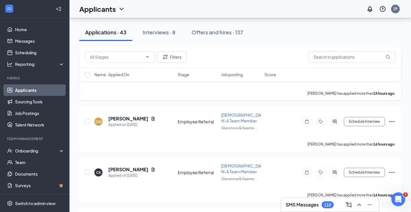
scroll to position [1547, 0]
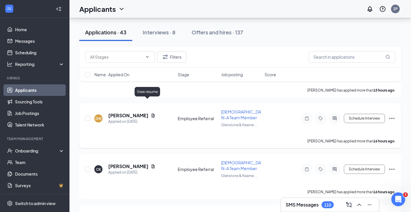
click at [152, 114] on icon "Document" at bounding box center [153, 116] width 3 height 4
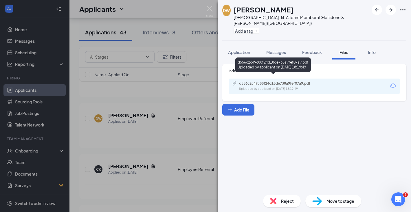
click at [253, 81] on div "d556c2c49c88f24d18de738a9fef07a9.pdf" at bounding box center [279, 83] width 81 height 5
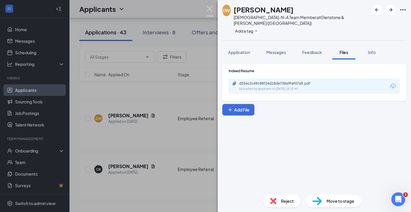
click at [211, 9] on img at bounding box center [209, 11] width 7 height 11
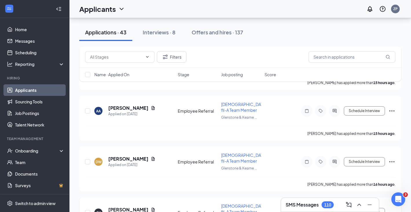
scroll to position [1502, 0]
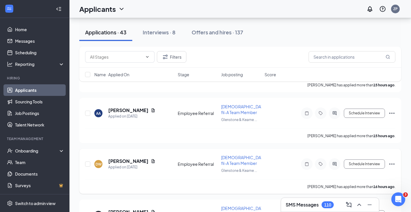
click at [392, 161] on icon "Ellipses" at bounding box center [391, 164] width 7 height 7
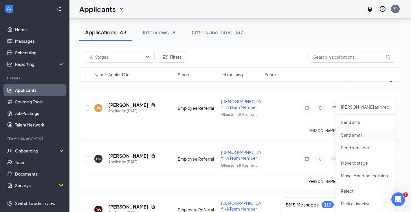
scroll to position [1558, 0]
click at [356, 186] on li "Reject" at bounding box center [365, 191] width 59 height 13
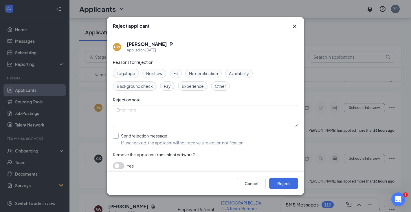
click at [138, 145] on input "Send rejection message If unchecked, the applicant will not receive a rejection…" at bounding box center [179, 139] width 132 height 13
checkbox input "true"
click at [274, 184] on button "Reject" at bounding box center [283, 184] width 29 height 12
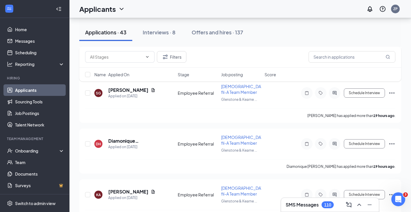
scroll to position [1938, 0]
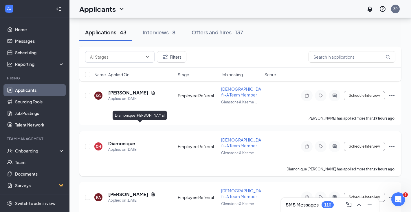
click at [154, 141] on h5 "Diamonique [PERSON_NAME]" at bounding box center [135, 144] width 54 height 6
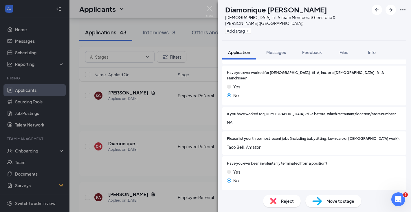
scroll to position [151, 0]
click at [208, 5] on div "DH Diamonique [PERSON_NAME] [DEMOGRAPHIC_DATA]-fil-A Team Member at [GEOGRAPHIC…" at bounding box center [205, 106] width 411 height 212
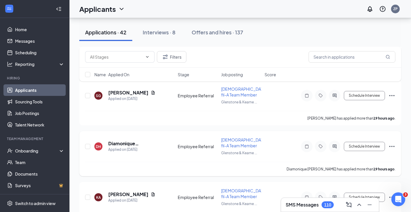
click at [389, 143] on icon "Ellipses" at bounding box center [391, 146] width 7 height 7
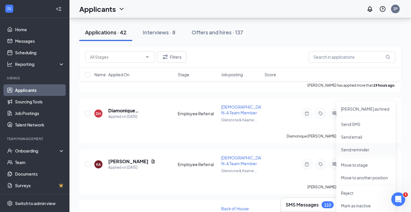
scroll to position [1984, 0]
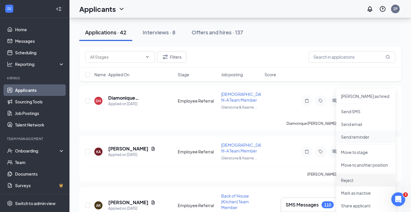
click at [357, 178] on p "Reject" at bounding box center [366, 181] width 50 height 6
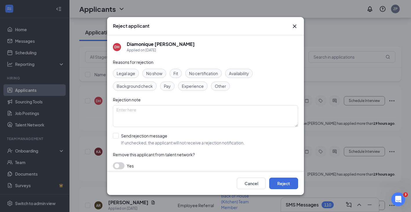
click at [150, 131] on div "Reasons for rejection Legal age No show Fit No certification Availability Backg…" at bounding box center [205, 117] width 185 height 116
click at [152, 136] on input "Send rejection message If unchecked, the applicant will not receive a rejection…" at bounding box center [179, 139] width 132 height 13
checkbox input "true"
click at [288, 180] on button "Reject" at bounding box center [283, 184] width 29 height 12
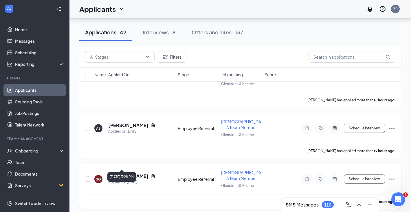
scroll to position [1853, 0]
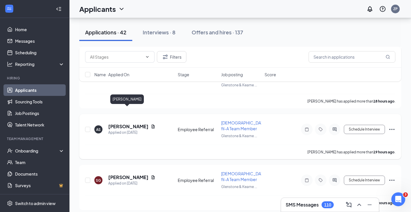
click at [133, 123] on h5 "[PERSON_NAME]" at bounding box center [128, 126] width 40 height 6
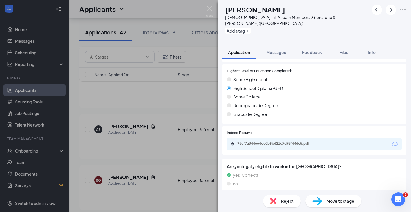
scroll to position [470, 0]
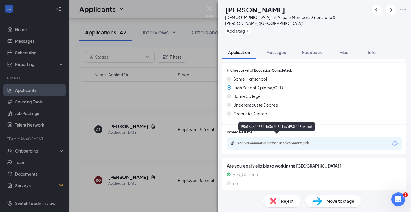
click at [271, 141] on div "98cf7a344664de0b9b621e7d93f446c5.pdf" at bounding box center [277, 143] width 81 height 5
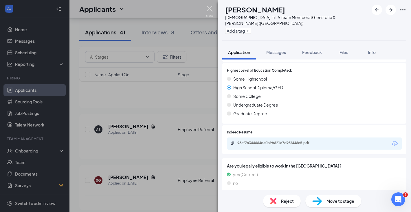
click at [209, 11] on img at bounding box center [209, 11] width 7 height 11
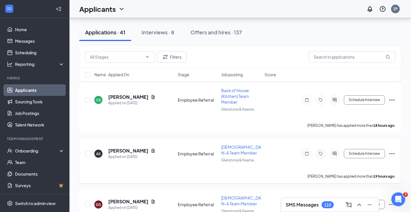
scroll to position [1815, 0]
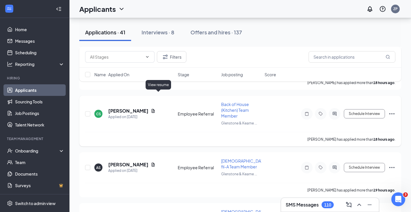
click at [155, 109] on icon "Document" at bounding box center [153, 111] width 3 height 4
